Goal: Find specific page/section: Find specific page/section

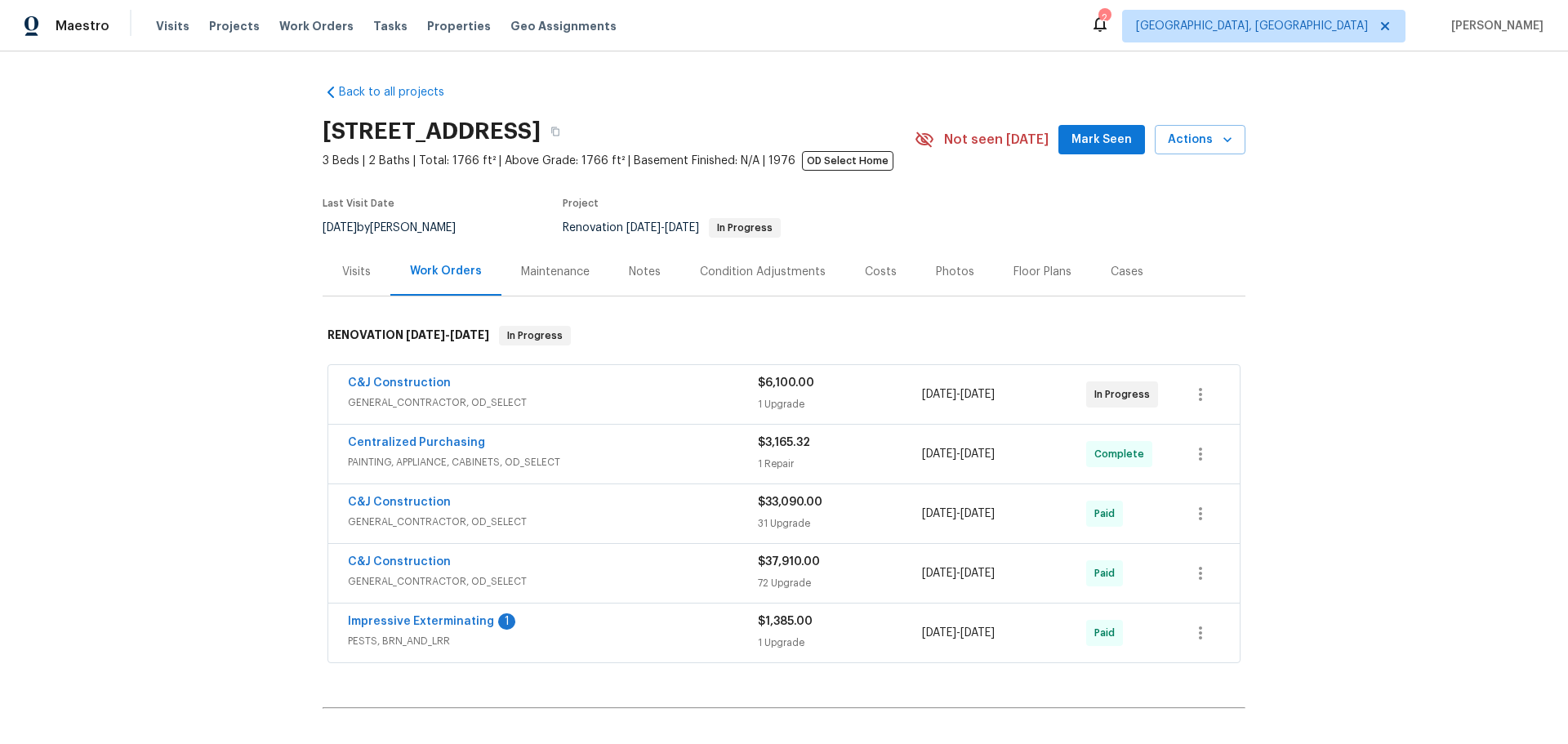
click at [362, 274] on div "Visits" at bounding box center [356, 272] width 29 height 16
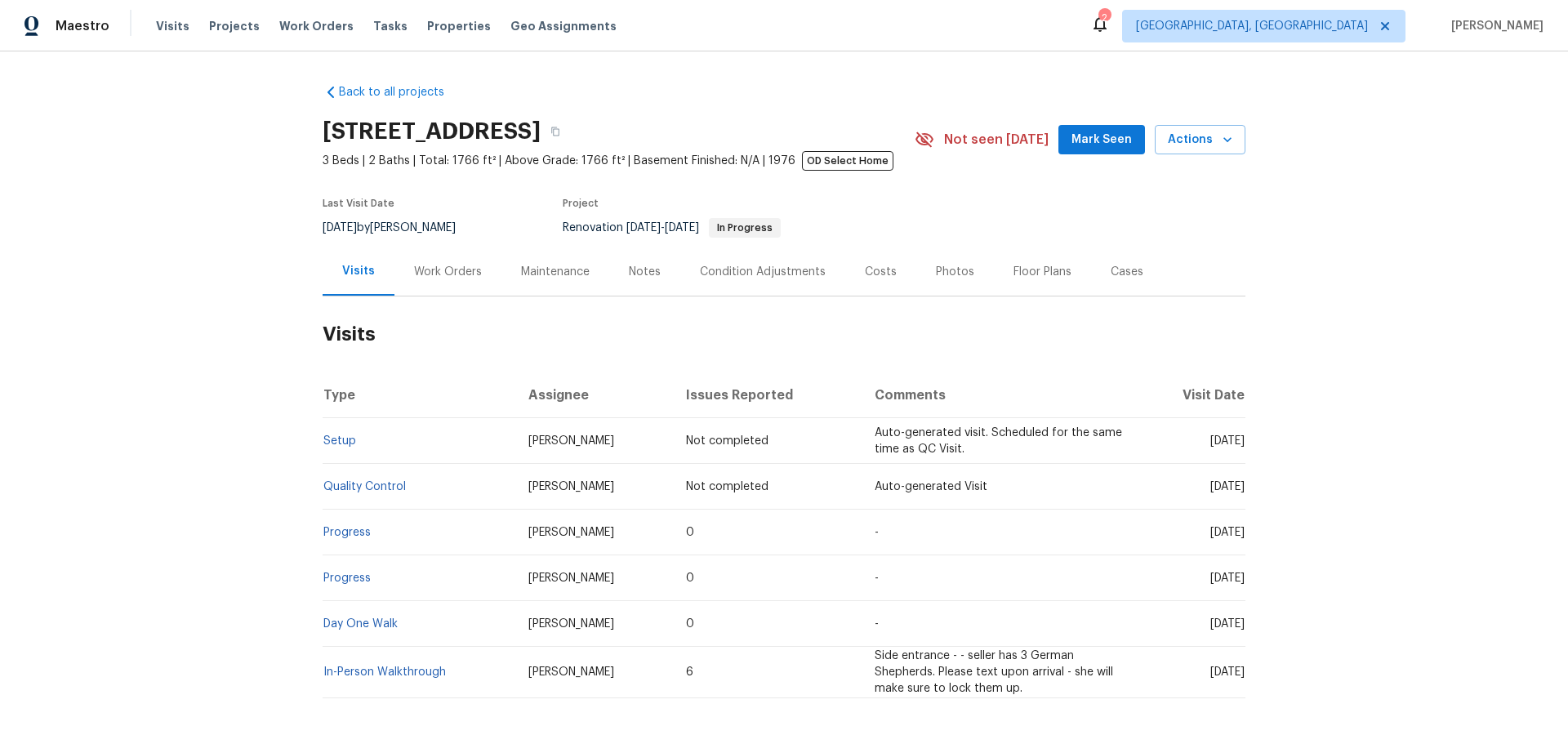
click at [534, 285] on div "Maintenance" at bounding box center [555, 272] width 108 height 48
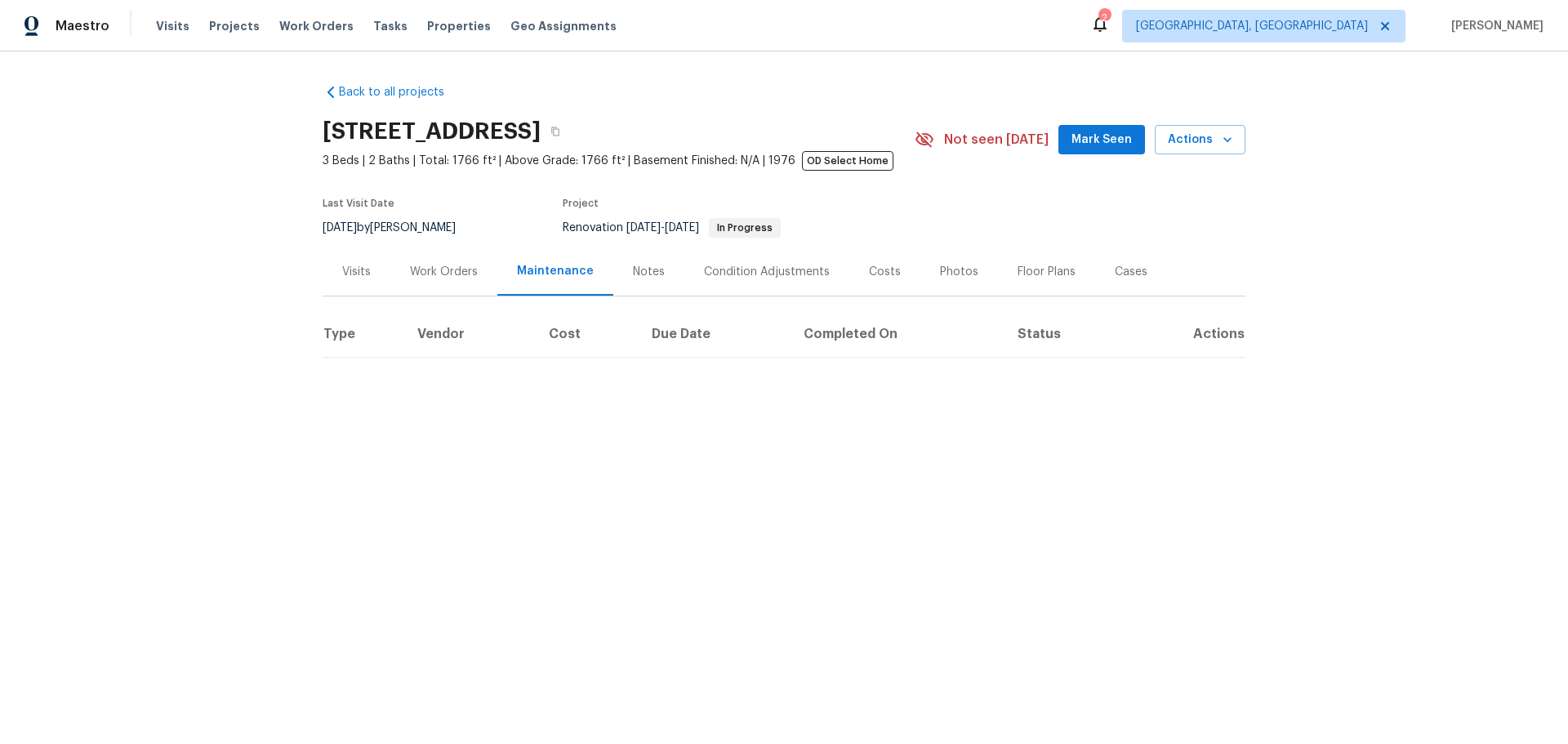
click at [456, 272] on div "Work Orders" at bounding box center [444, 272] width 67 height 16
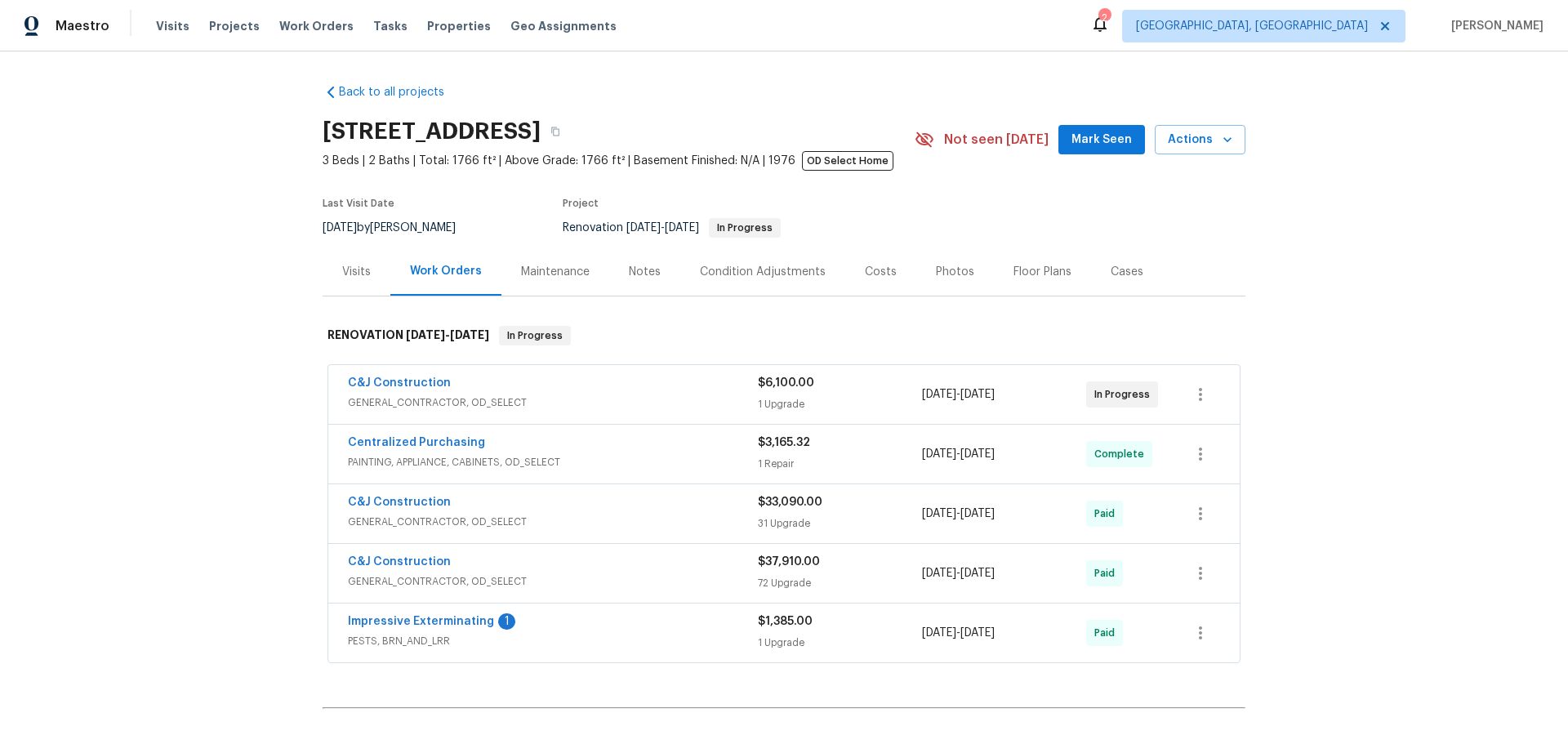
click at [351, 255] on div "Visits" at bounding box center [356, 272] width 67 height 48
